Goal: Information Seeking & Learning: Learn about a topic

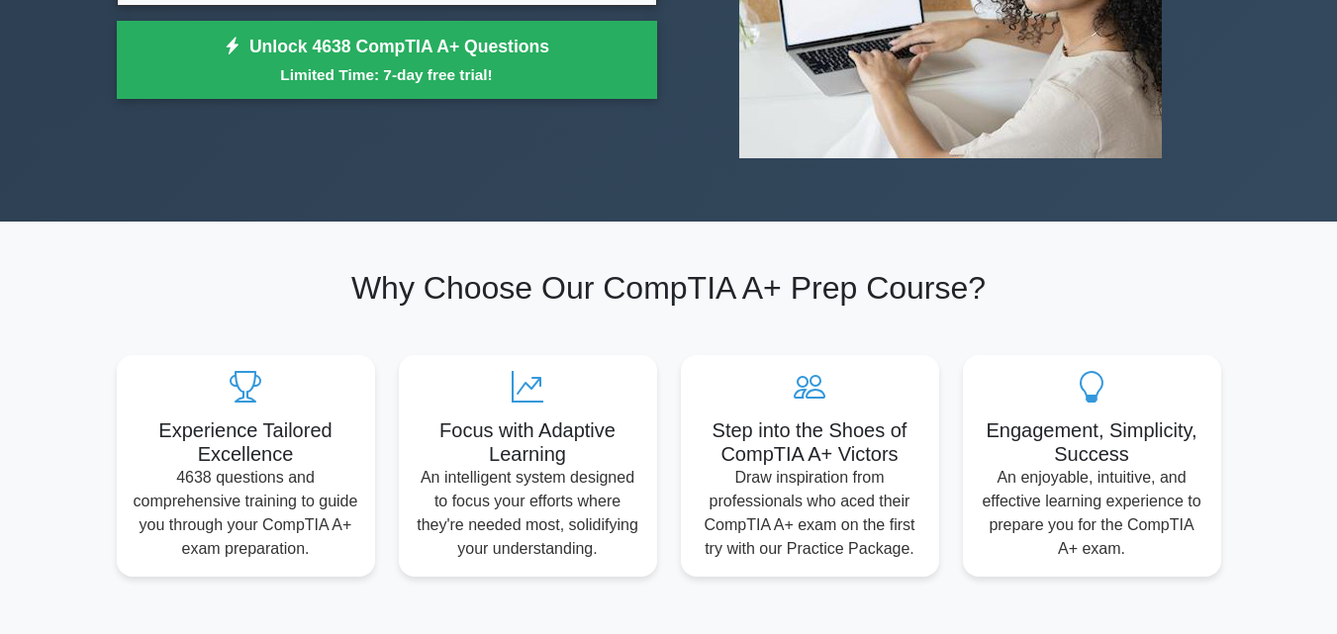
scroll to position [198, 0]
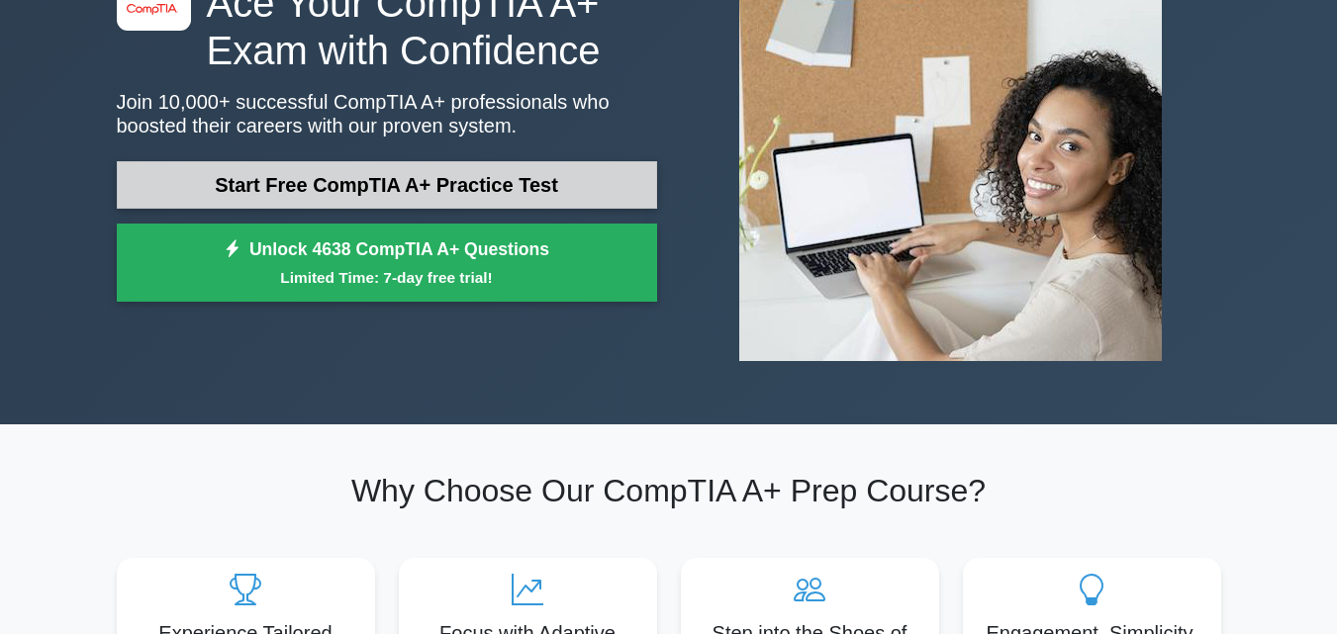
click at [370, 208] on link "Start Free CompTIA A+ Practice Test" at bounding box center [387, 184] width 540 height 47
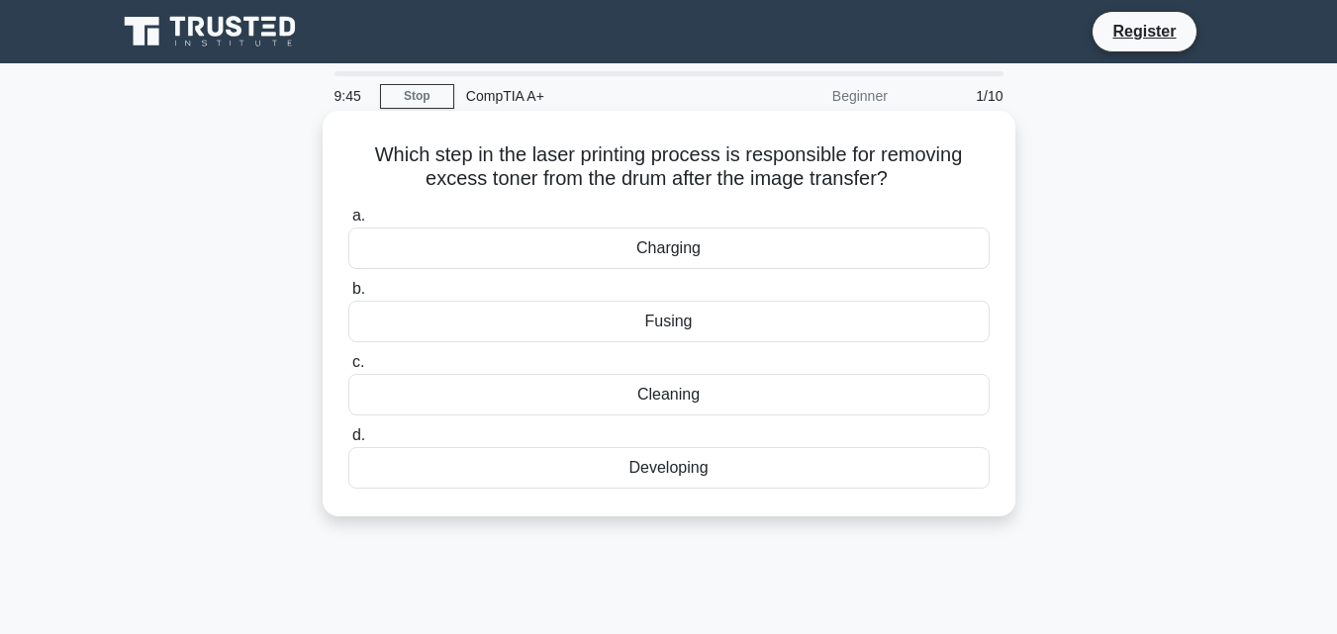
click at [708, 384] on div "Cleaning" at bounding box center [668, 395] width 641 height 42
click at [348, 369] on input "c. Cleaning" at bounding box center [348, 362] width 0 height 13
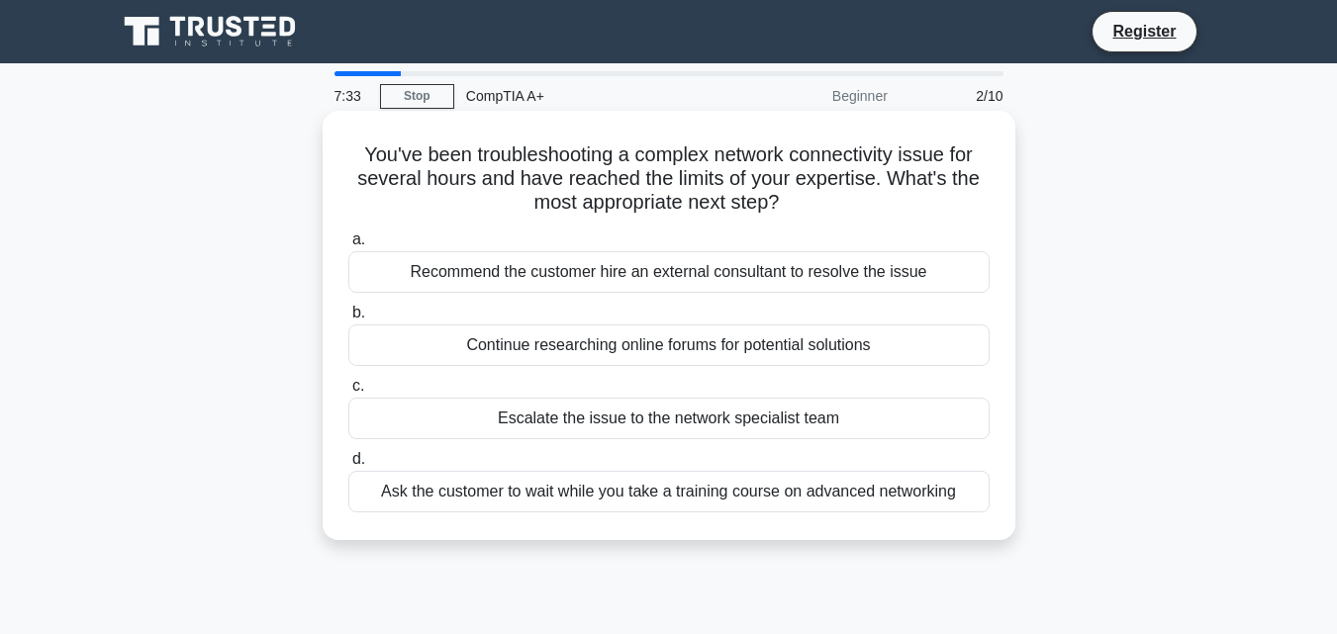
click at [624, 423] on div "Escalate the issue to the network specialist team" at bounding box center [668, 419] width 641 height 42
click at [348, 393] on input "c. Escalate the issue to the network specialist team" at bounding box center [348, 386] width 0 height 13
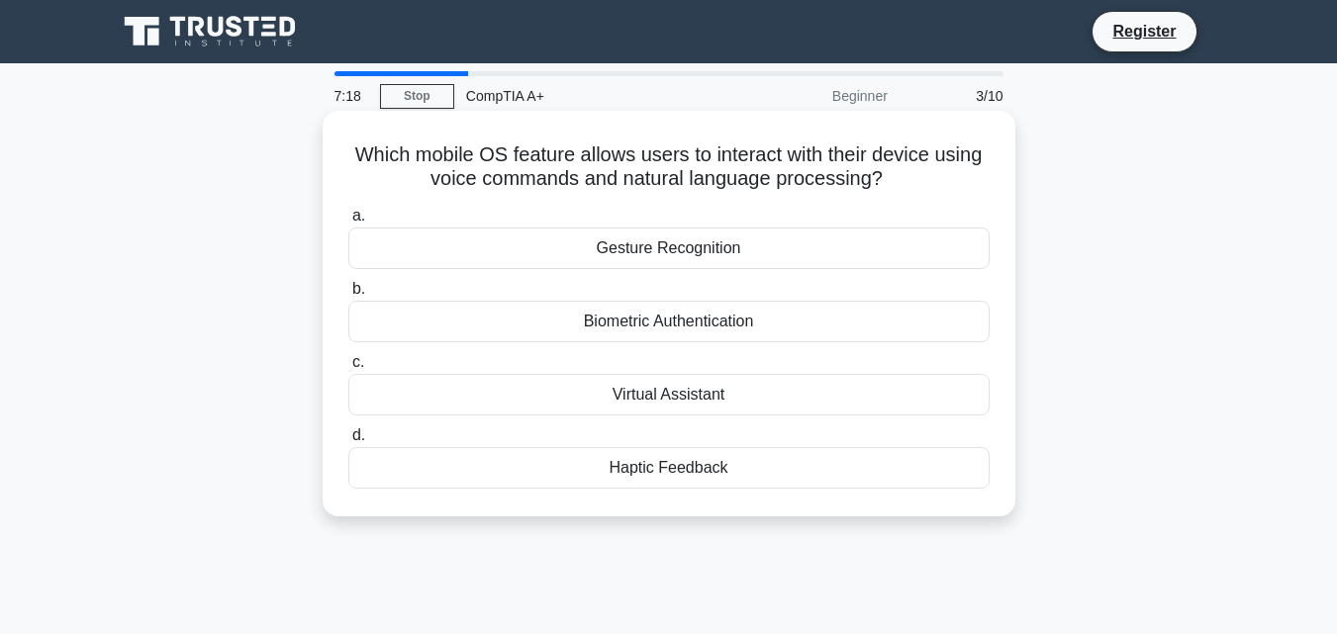
click at [712, 398] on div "Virtual Assistant" at bounding box center [668, 395] width 641 height 42
click at [348, 369] on input "c. Virtual Assistant" at bounding box center [348, 362] width 0 height 13
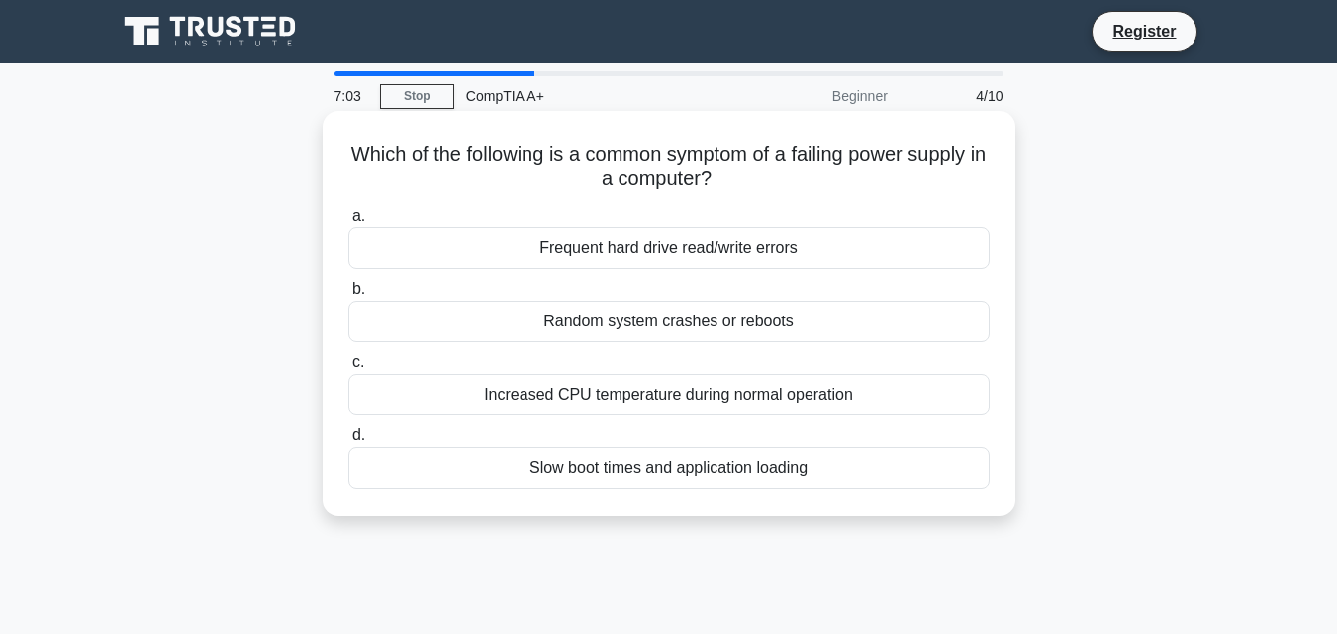
click at [681, 400] on div "Increased CPU temperature during normal operation" at bounding box center [668, 395] width 641 height 42
click at [348, 369] on input "c. Increased CPU temperature during normal operation" at bounding box center [348, 362] width 0 height 13
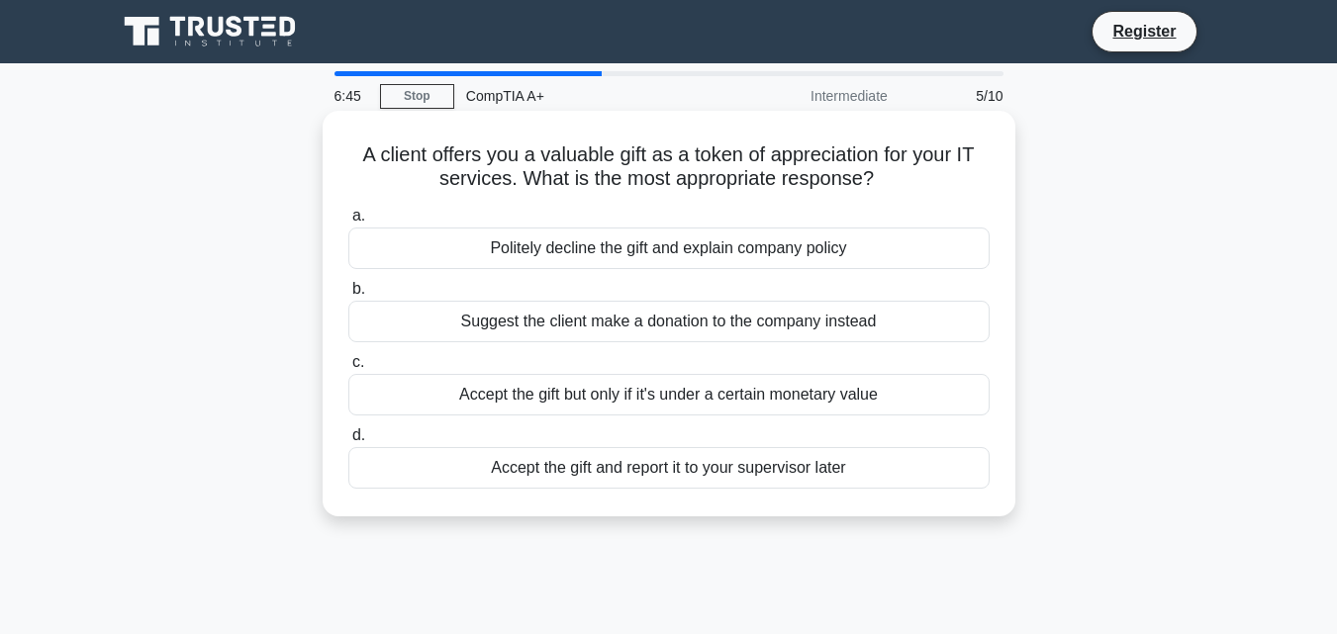
click at [756, 253] on div "Politely decline the gift and explain company policy" at bounding box center [668, 249] width 641 height 42
click at [348, 223] on input "a. Politely decline the gift and explain company policy" at bounding box center [348, 216] width 0 height 13
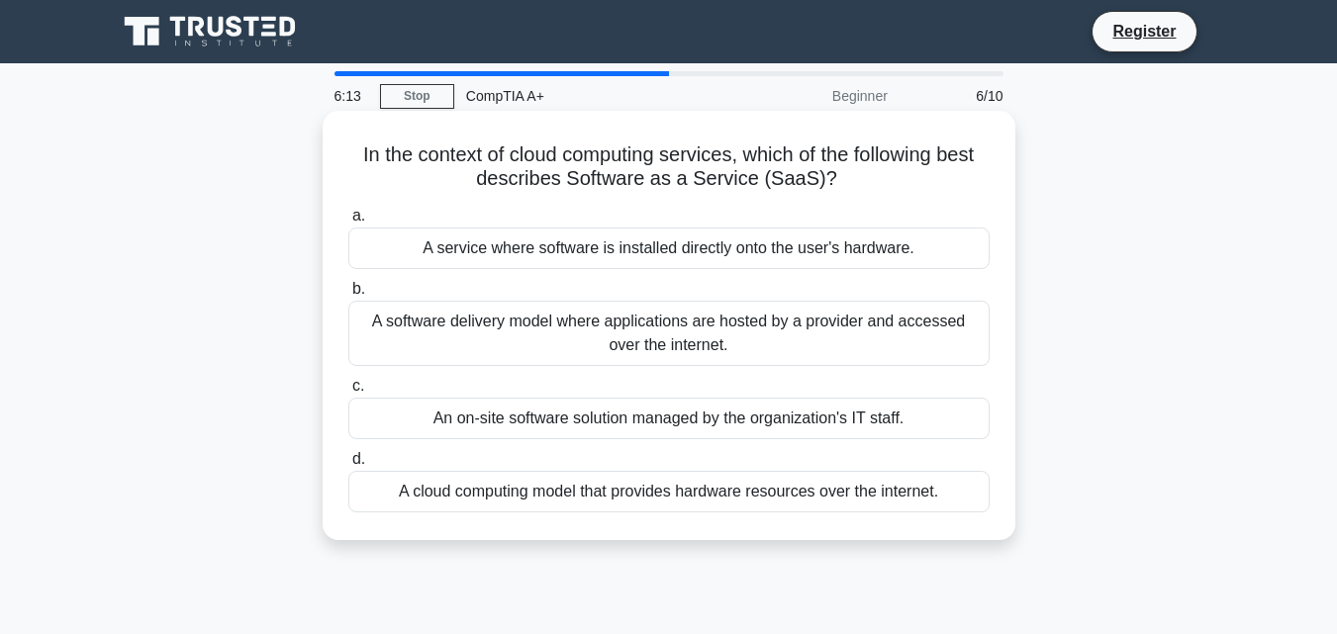
click at [598, 495] on div "A cloud computing model that provides hardware resources over the internet." at bounding box center [668, 492] width 641 height 42
click at [348, 466] on input "d. A cloud computing model that provides hardware resources over the internet." at bounding box center [348, 459] width 0 height 13
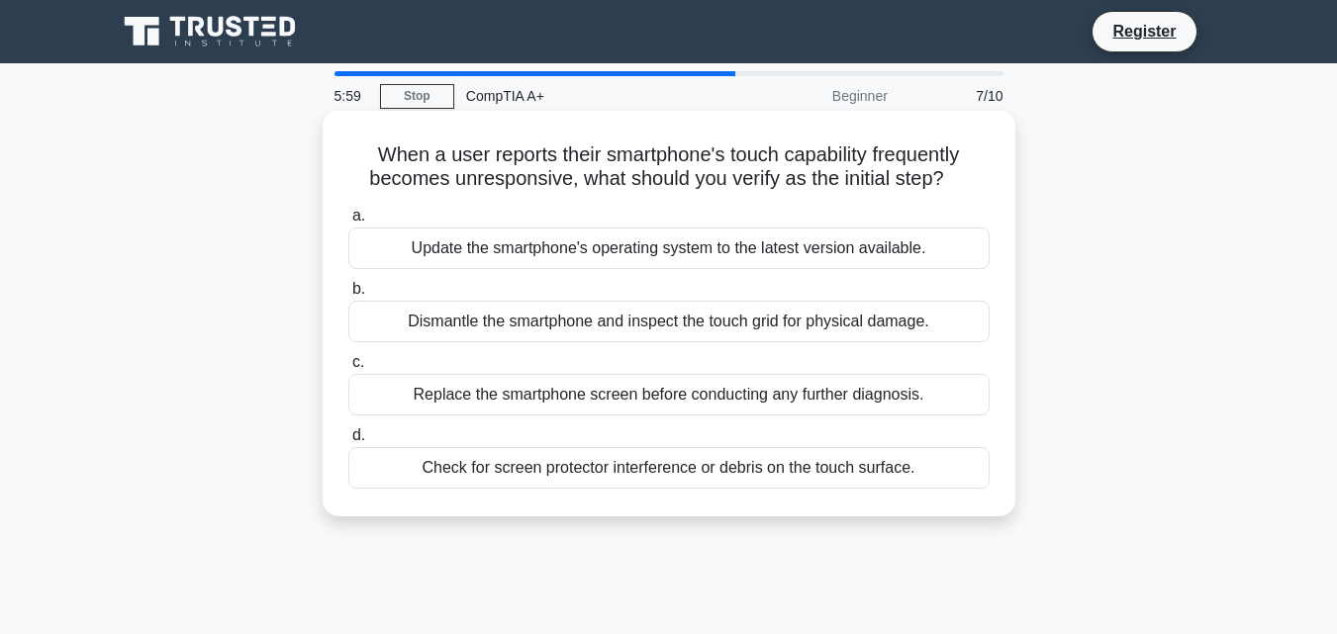
click at [680, 262] on div "Update the smartphone's operating system to the latest version available." at bounding box center [668, 249] width 641 height 42
click at [348, 223] on input "a. Update the smartphone's operating system to the latest version available." at bounding box center [348, 216] width 0 height 13
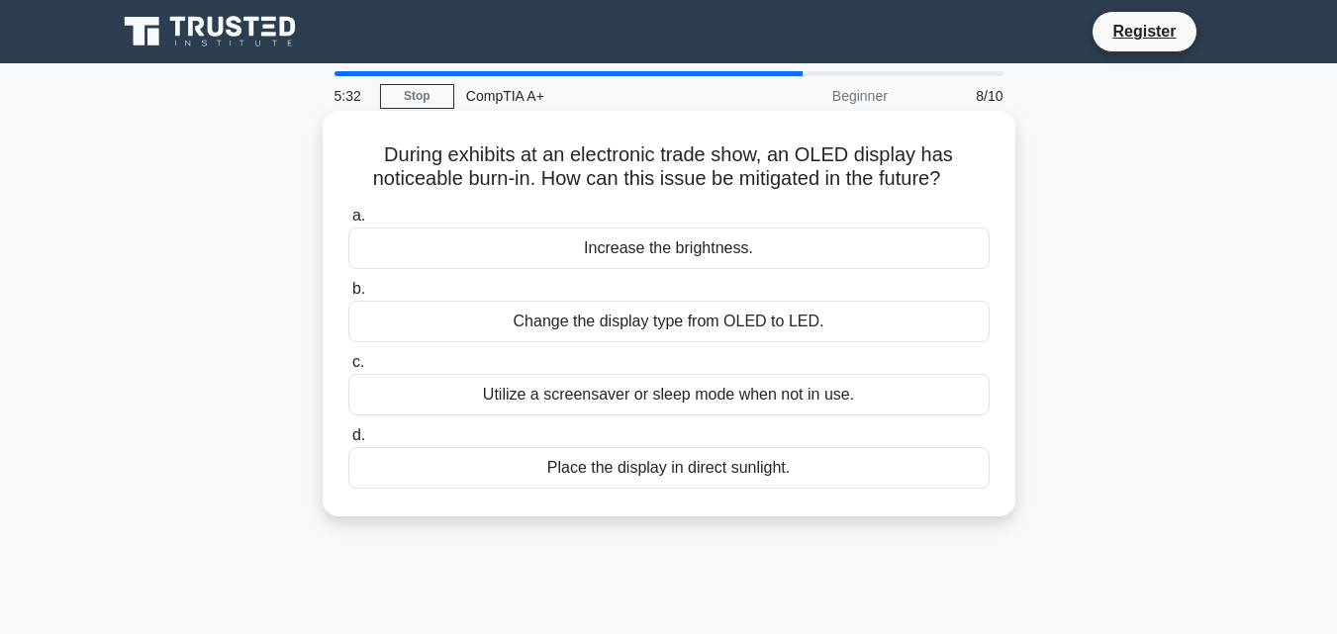
click at [724, 397] on div "Utilize a screensaver or sleep mode when not in use." at bounding box center [668, 395] width 641 height 42
click at [348, 369] on input "c. Utilize a screensaver or sleep mode when not in use." at bounding box center [348, 362] width 0 height 13
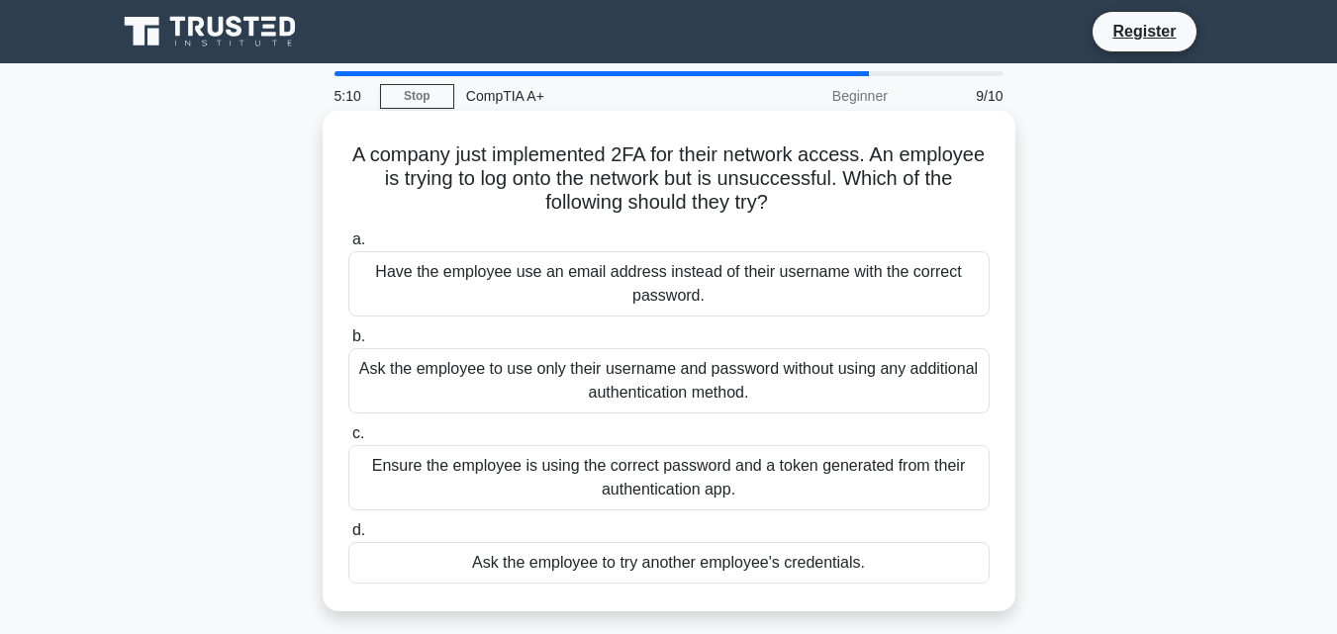
click at [765, 469] on div "Ensure the employee is using the correct password and a token generated from th…" at bounding box center [668, 477] width 641 height 65
click at [348, 440] on input "c. Ensure the employee is using the correct password and a token generated from…" at bounding box center [348, 433] width 0 height 13
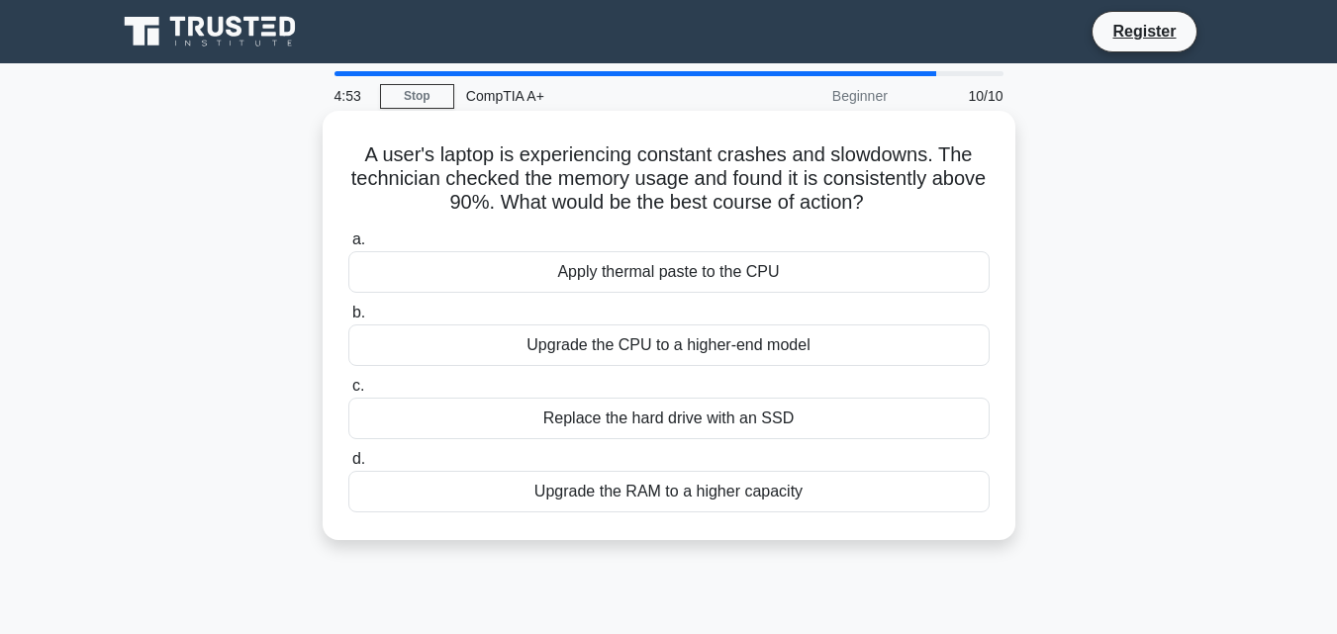
click at [685, 413] on div "Replace the hard drive with an SSD" at bounding box center [668, 419] width 641 height 42
click at [348, 393] on input "c. Replace the hard drive with an SSD" at bounding box center [348, 386] width 0 height 13
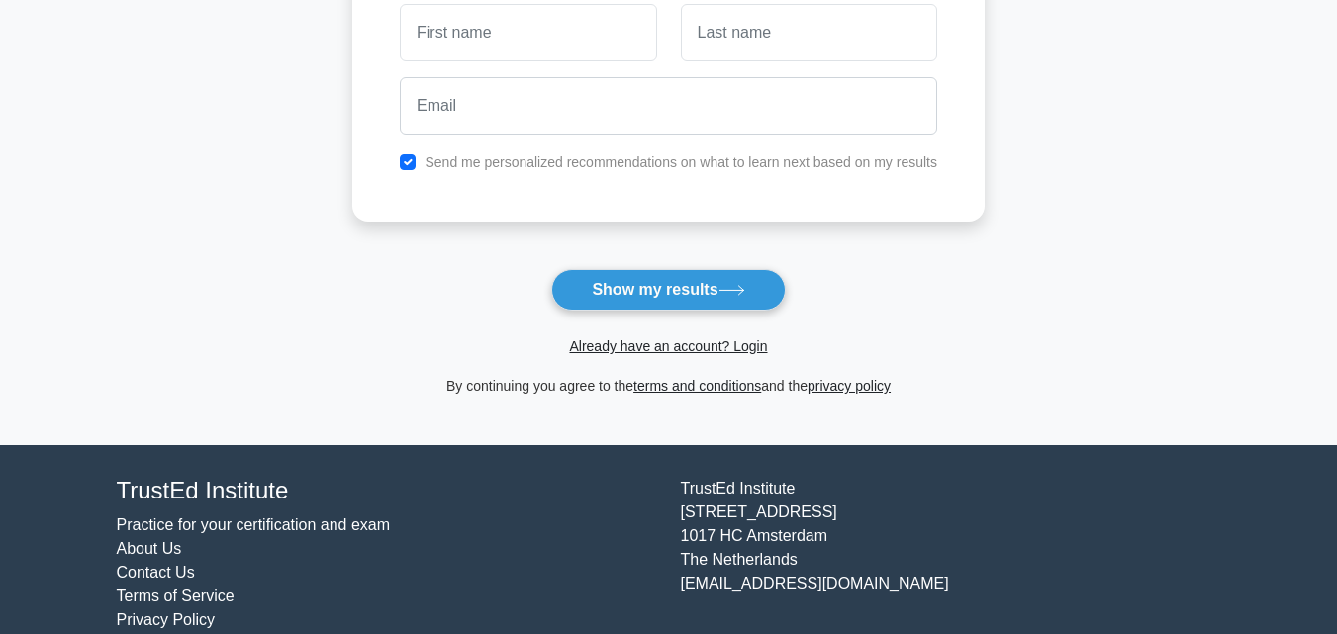
scroll to position [361, 0]
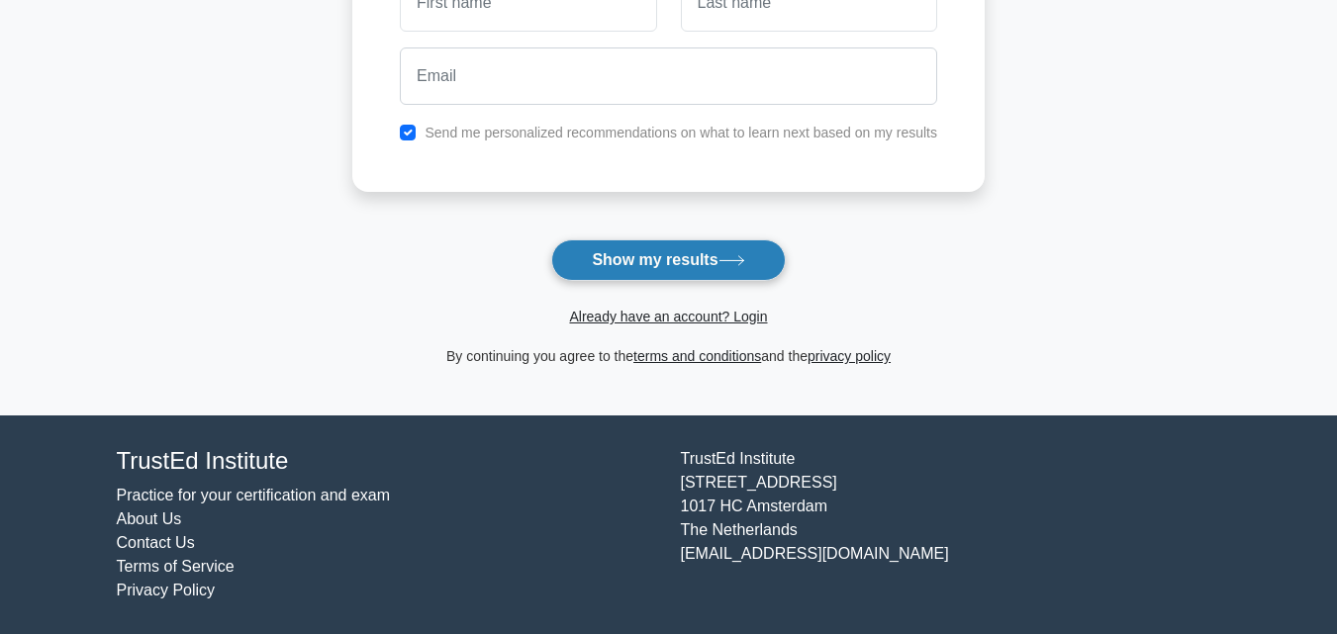
click at [698, 246] on button "Show my results" at bounding box center [667, 260] width 233 height 42
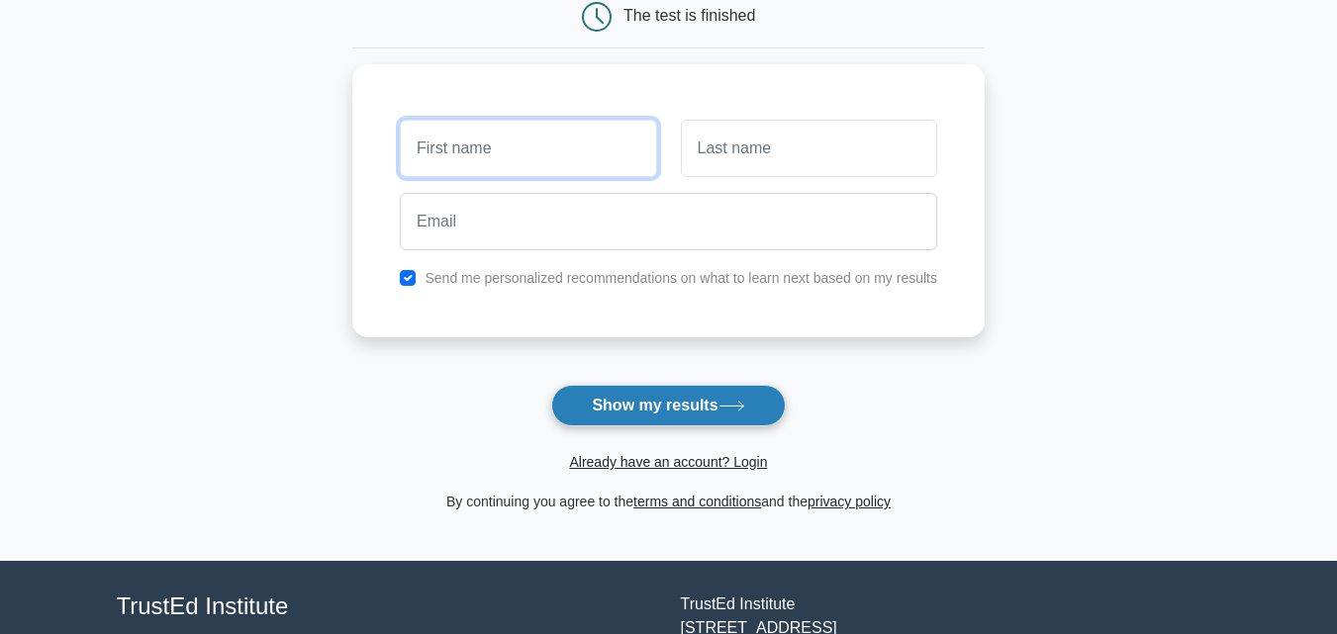
scroll to position [0, 0]
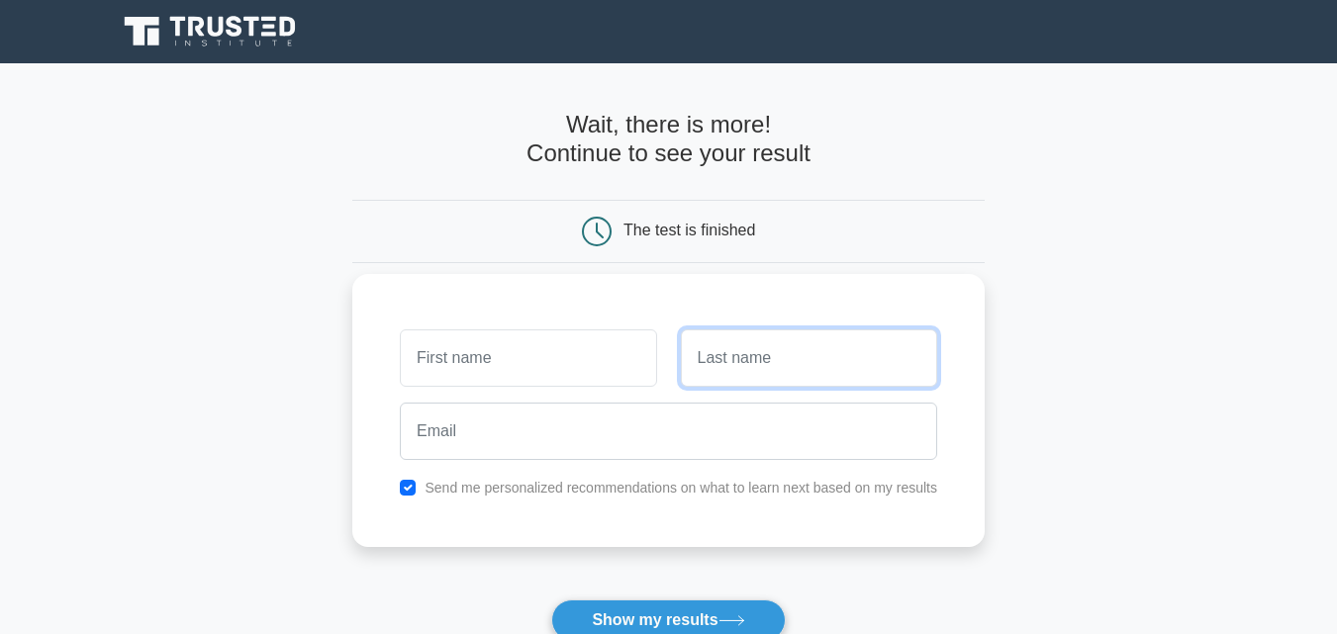
click at [885, 366] on input "text" at bounding box center [809, 357] width 256 height 57
